Goal: Information Seeking & Learning: Find contact information

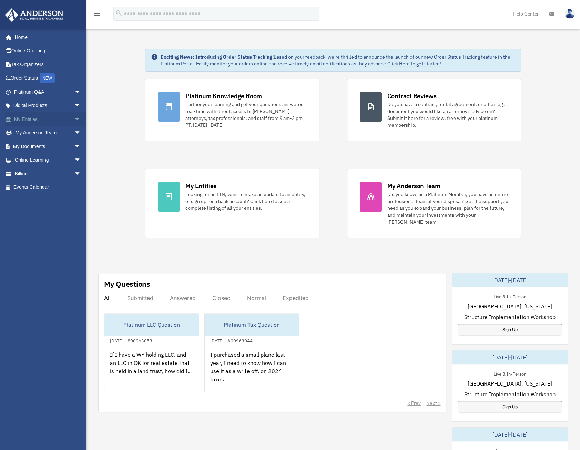
click at [74, 117] on span "arrow_drop_down" at bounding box center [81, 119] width 14 height 14
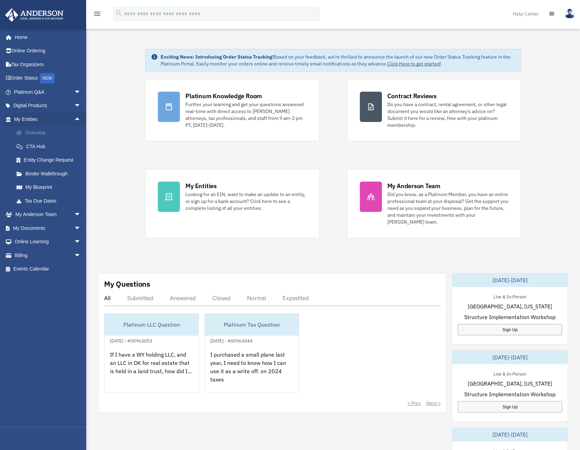
click at [24, 133] on span at bounding box center [22, 133] width 5 height 5
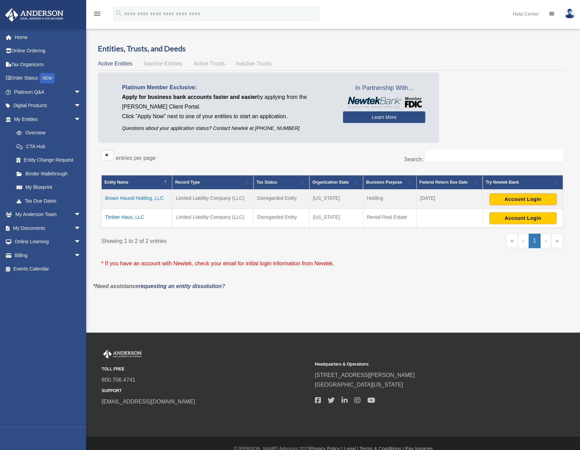
click at [128, 215] on td "Timber Haus, LLC" at bounding box center [137, 218] width 71 height 19
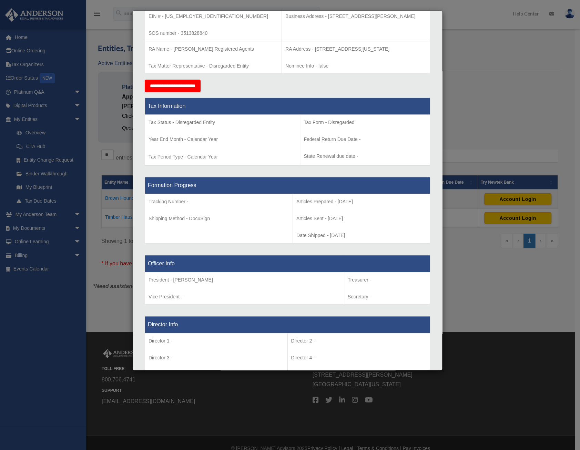
scroll to position [207, 0]
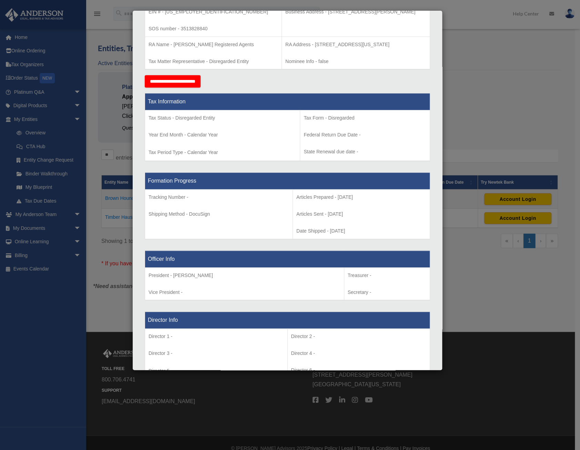
drag, startPoint x: 210, startPoint y: 280, endPoint x: 153, endPoint y: 276, distance: 57.4
click at [153, 276] on td "President - Misty Stevenson Vice President -" at bounding box center [244, 283] width 199 height 33
drag, startPoint x: 153, startPoint y: 276, endPoint x: 222, endPoint y: 282, distance: 68.9
click at [223, 280] on p "President - Misty Stevenson" at bounding box center [245, 275] width 192 height 9
click at [213, 280] on p "President - Misty Stevenson" at bounding box center [245, 275] width 192 height 9
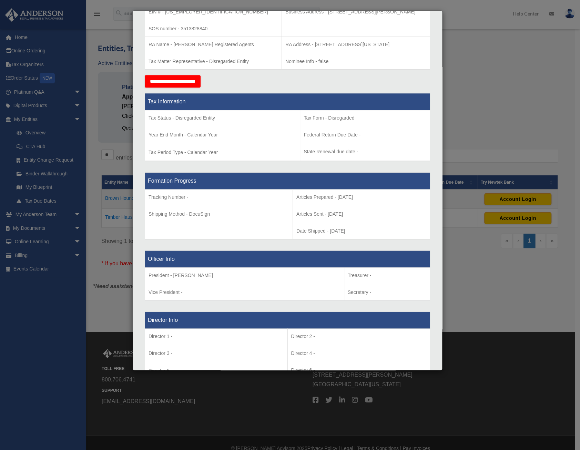
drag, startPoint x: 208, startPoint y: 281, endPoint x: 174, endPoint y: 284, distance: 34.9
click at [174, 280] on p "President - Misty Stevenson" at bounding box center [245, 275] width 192 height 9
copy p "Misty Stevenson"
click at [192, 297] on p "Vice President -" at bounding box center [245, 292] width 192 height 9
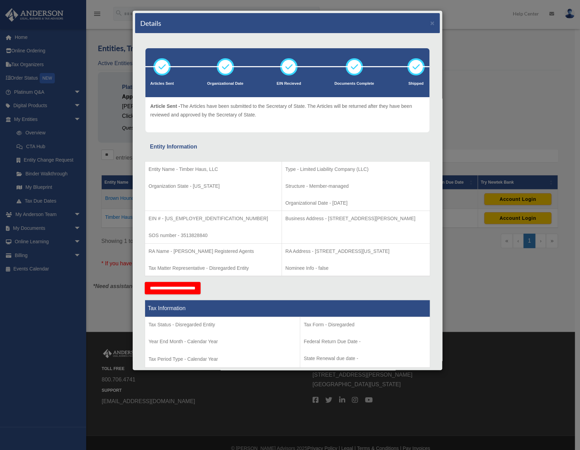
scroll to position [0, 0]
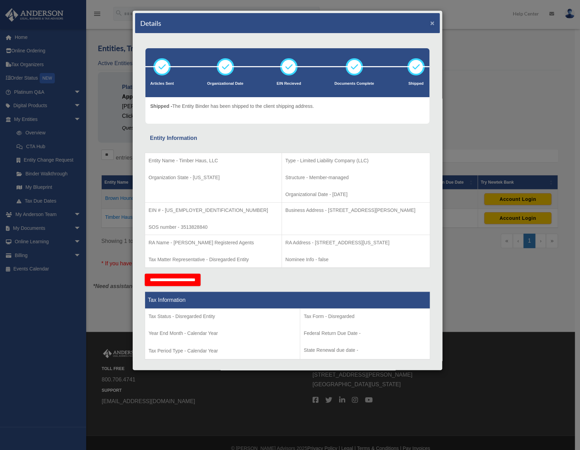
click at [430, 22] on button "×" at bounding box center [432, 22] width 4 height 7
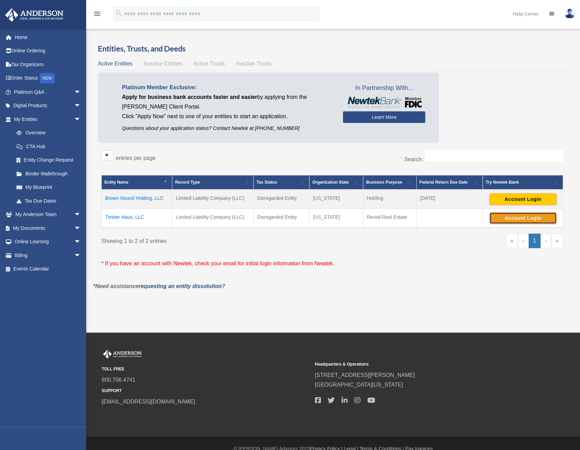
click at [521, 217] on button "Account Login" at bounding box center [522, 218] width 67 height 12
